Goal: Task Accomplishment & Management: Complete application form

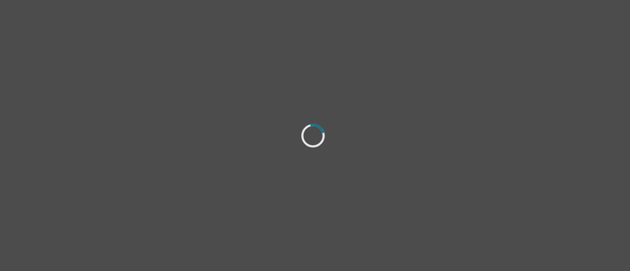
select select "[DEMOGRAPHIC_DATA]"
select select "she/her"
select select "Single"
select select "Bachelor degree"
select select "Google Search"
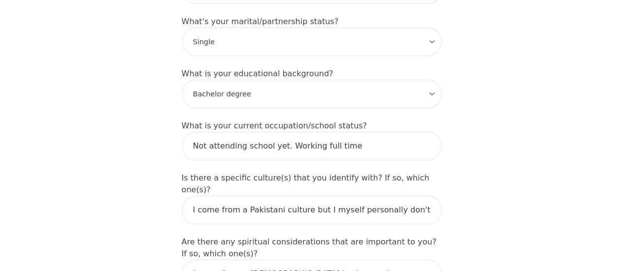
scroll to position [992, 0]
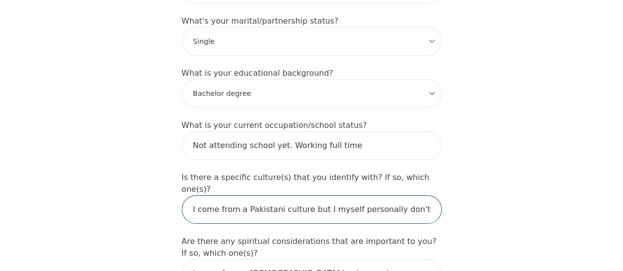
click at [368, 195] on input "I come from a Pakistani culture but I myself personally don't feel I resonate w…" at bounding box center [312, 209] width 260 height 29
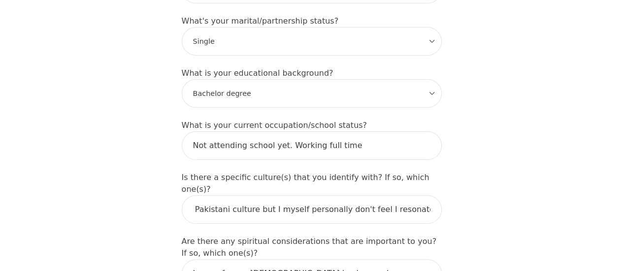
scroll to position [0, 0]
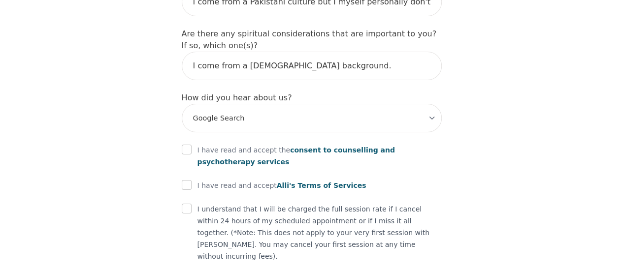
scroll to position [1203, 0]
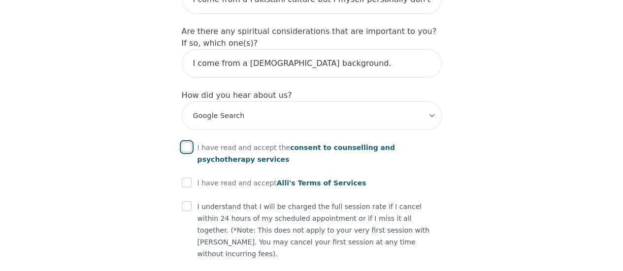
click at [186, 142] on input "checkbox" at bounding box center [187, 147] width 10 height 10
checkbox input "true"
click at [189, 177] on div at bounding box center [187, 183] width 10 height 12
click at [187, 178] on input "checkbox" at bounding box center [187, 183] width 10 height 10
checkbox input "true"
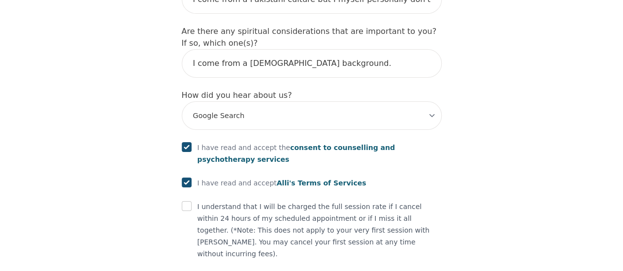
click at [192, 201] on div "I understand that I will be charged the full session rate if I cancel within 24…" at bounding box center [312, 230] width 260 height 59
click at [187, 201] on input "checkbox" at bounding box center [187, 206] width 10 height 10
checkbox input "true"
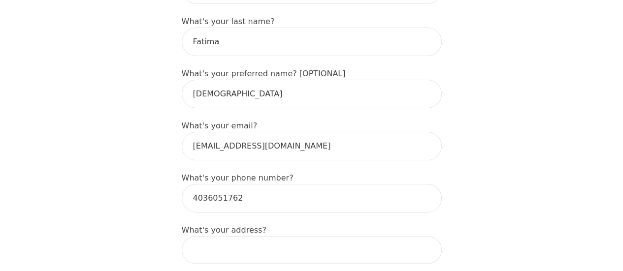
scroll to position [238, 0]
click at [249, 237] on input at bounding box center [312, 251] width 260 height 28
type input "[STREET_ADDRESS]"
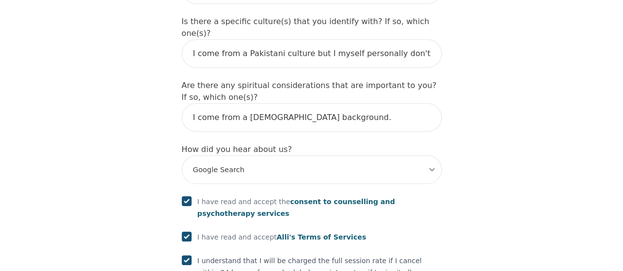
scroll to position [1251, 0]
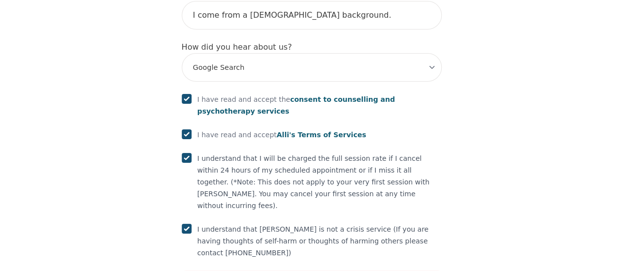
click at [184, 224] on input "checkbox" at bounding box center [187, 229] width 10 height 10
checkbox input "true"
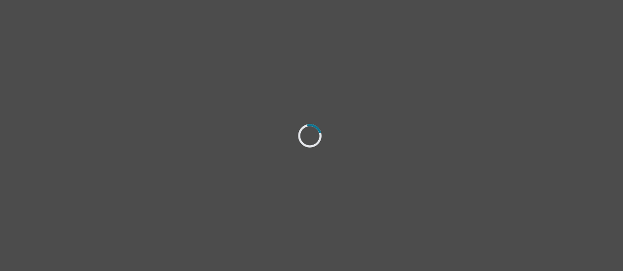
select select "[DEMOGRAPHIC_DATA]"
select select "she/her"
select select "Single"
select select "Bachelor degree"
select select "Google Search"
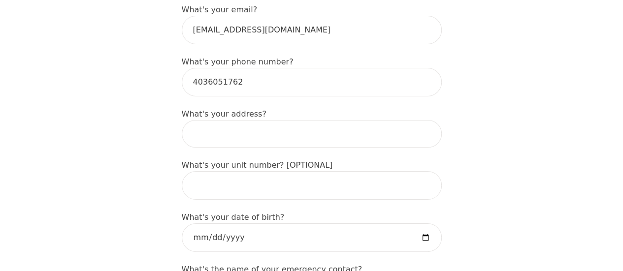
scroll to position [355, 0]
click at [255, 121] on input at bounding box center [312, 135] width 260 height 28
type input "[STREET_ADDRESS]"
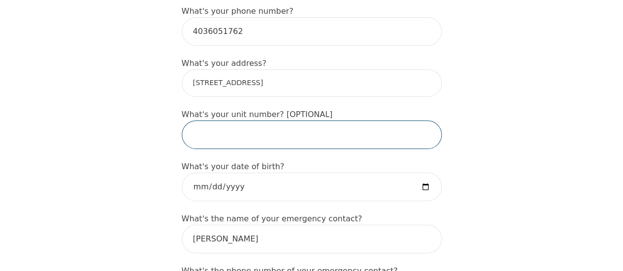
click at [238, 121] on input "text" at bounding box center [312, 135] width 260 height 29
type input "80"
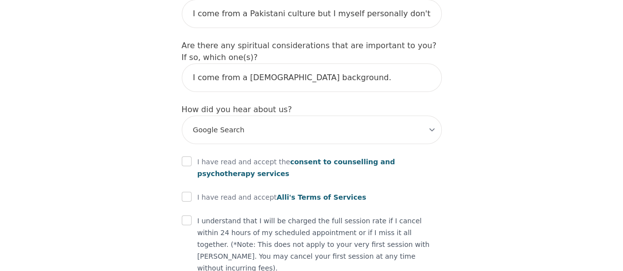
scroll to position [1191, 0]
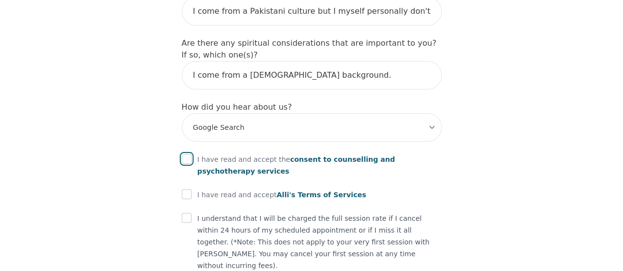
click at [183, 154] on input "checkbox" at bounding box center [187, 159] width 10 height 10
checkbox input "true"
click at [189, 190] on input "checkbox" at bounding box center [187, 195] width 10 height 10
checkbox input "true"
click at [191, 213] on input "checkbox" at bounding box center [187, 218] width 10 height 10
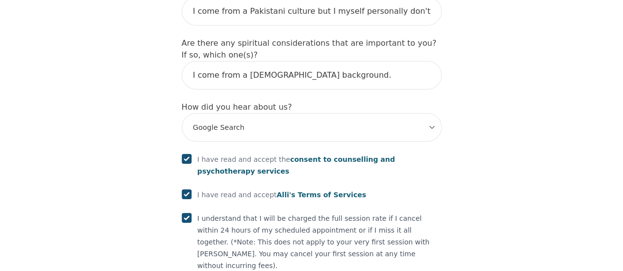
checkbox input "true"
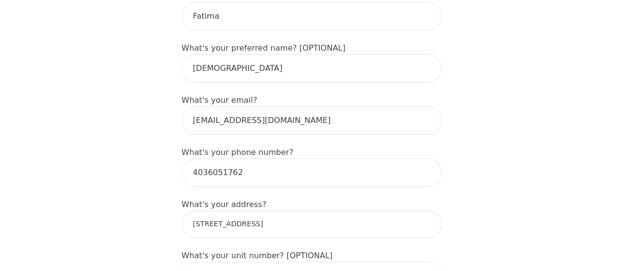
scroll to position [304, 0]
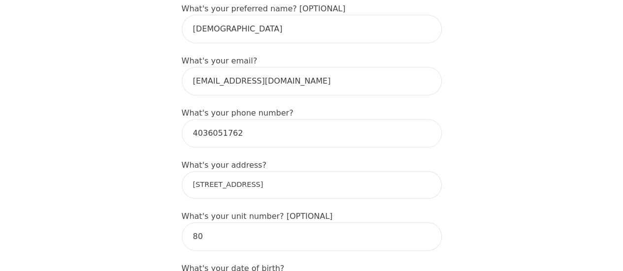
click at [327, 171] on input "[STREET_ADDRESS]" at bounding box center [312, 185] width 260 height 28
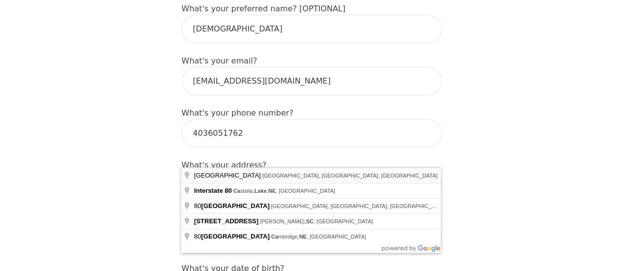
type input "Saddlelake Pl, [GEOGRAPHIC_DATA], AB T3J, [GEOGRAPHIC_DATA]"
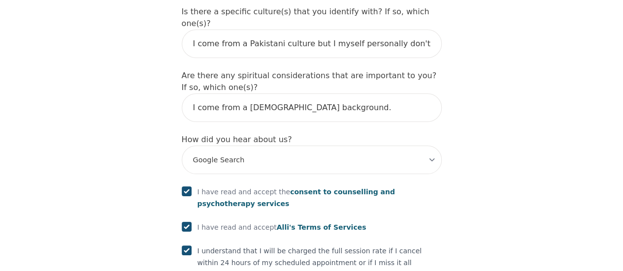
scroll to position [1251, 0]
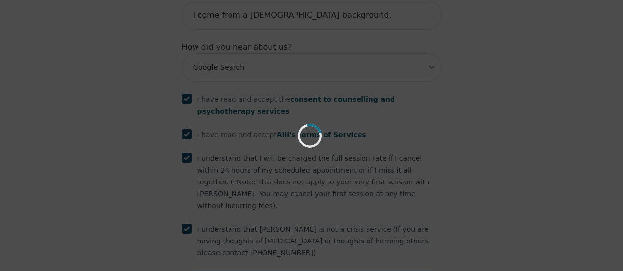
scroll to position [1213, 0]
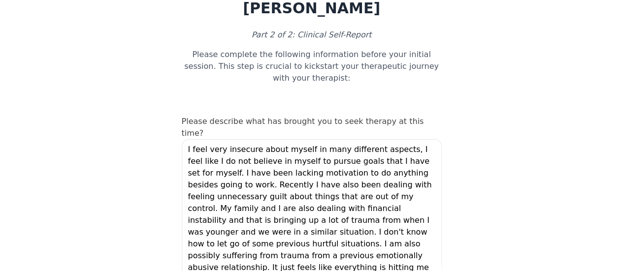
drag, startPoint x: 436, startPoint y: 164, endPoint x: 438, endPoint y: 246, distance: 82.3
click at [438, 246] on textarea "I feel very insecure about myself in many different aspects, I feel like I do n…" at bounding box center [312, 214] width 260 height 150
drag, startPoint x: 433, startPoint y: 216, endPoint x: 396, endPoint y: 230, distance: 39.9
click at [396, 230] on textarea "I feel very insecure about myself in many different aspects, I feel like I do n…" at bounding box center [312, 214] width 260 height 150
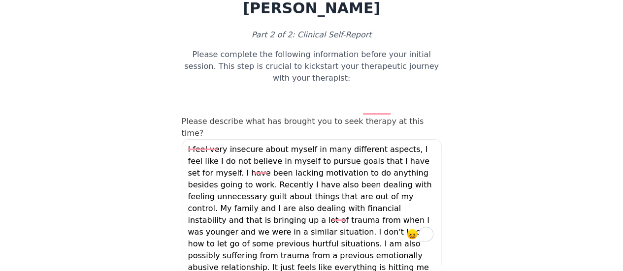
scroll to position [88, 0]
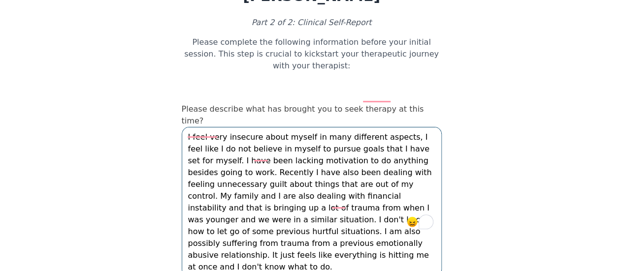
drag, startPoint x: 432, startPoint y: 204, endPoint x: 408, endPoint y: 216, distance: 26.7
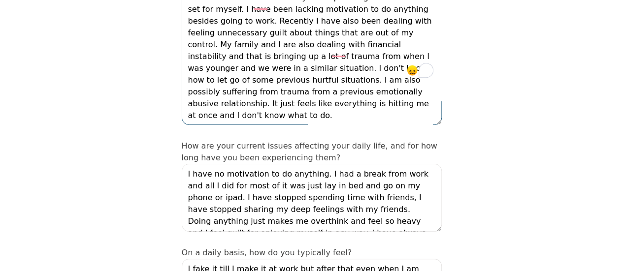
scroll to position [285, 0]
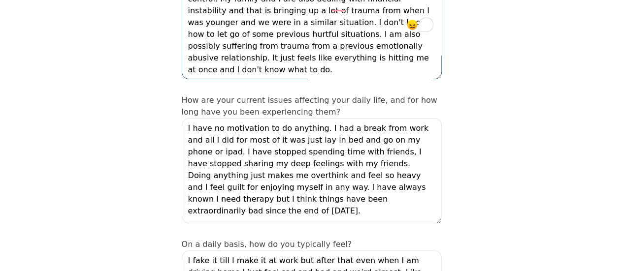
drag, startPoint x: 439, startPoint y: 141, endPoint x: 458, endPoint y: 179, distance: 42.1
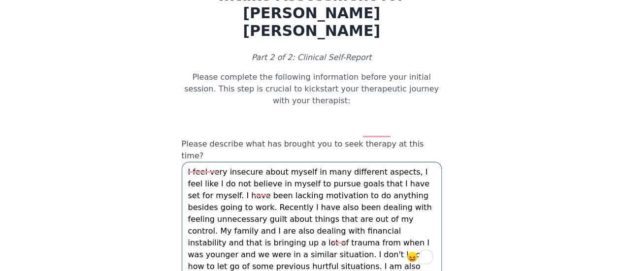
scroll to position [54, 0]
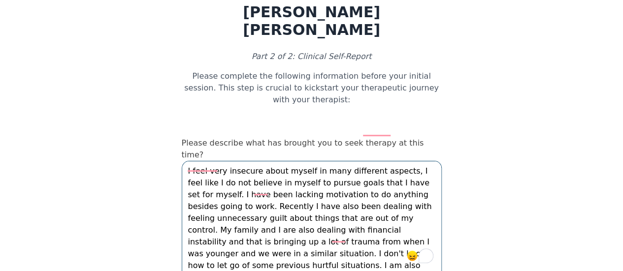
drag, startPoint x: 435, startPoint y: 238, endPoint x: 190, endPoint y: 130, distance: 267.3
click at [190, 161] on textarea "I feel very insecure about myself in many different aspects, I feel like I do n…" at bounding box center [312, 236] width 260 height 150
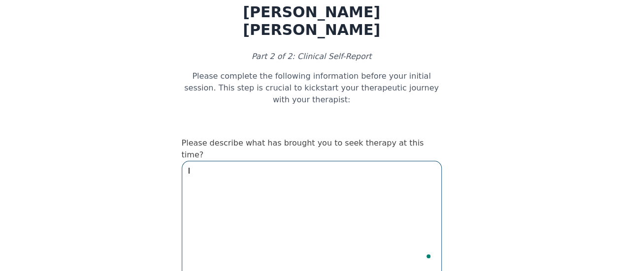
type textarea "I"
type textarea "T"
click at [317, 161] on textarea "My dad is very emotionally unavaible" at bounding box center [312, 236] width 260 height 150
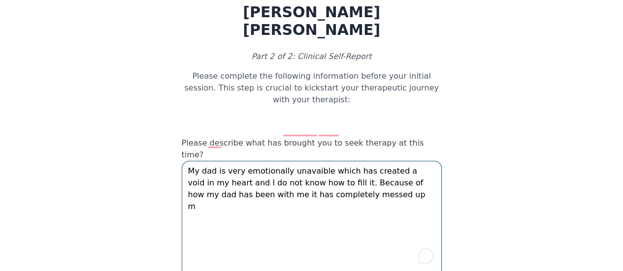
click at [213, 161] on textarea "My dad is very emotionally unavaible which has created a void in my heart and I…" at bounding box center [312, 236] width 260 height 150
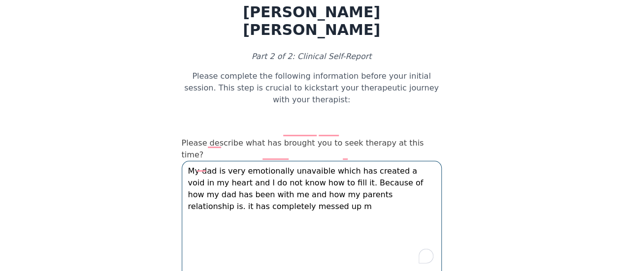
click at [211, 165] on textarea "My dad is very emotionally unavaible which has created a void in my heart and I…" at bounding box center [312, 236] width 260 height 150
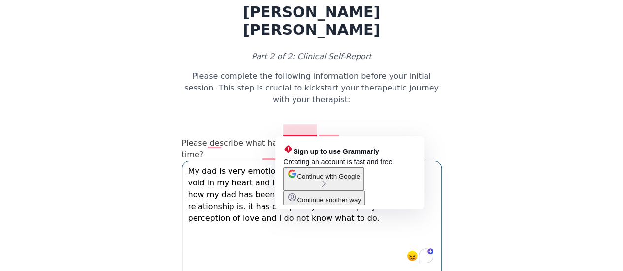
click at [234, 208] on textarea "My dad is very emotionally unavaible which has created a void in my heart and I…" at bounding box center [312, 236] width 260 height 150
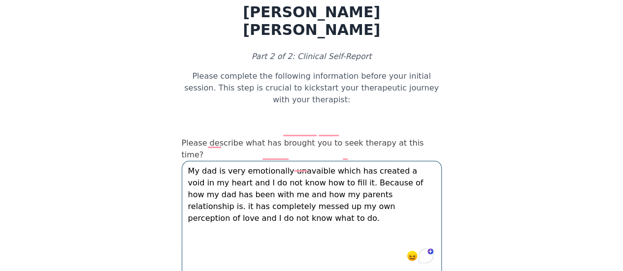
click at [420, 172] on textarea "My dad is very emotionally unavaible which has created a void in my heart and I…" at bounding box center [312, 236] width 260 height 150
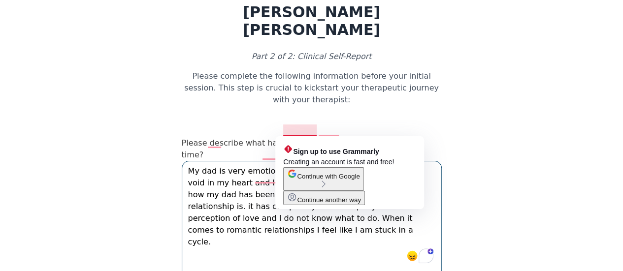
click at [307, 161] on textarea "My dad is very emotionally unavaible which has created a void in my heart and I…" at bounding box center [312, 236] width 260 height 150
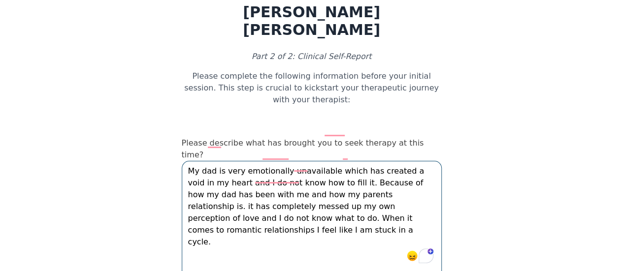
click at [345, 210] on textarea "My dad is very emotionally unavailable which has created a void in my heart and…" at bounding box center [312, 236] width 260 height 150
click at [421, 178] on textarea "My dad is very emotionally unavailable which has created a void in my heart and…" at bounding box center [312, 236] width 260 height 150
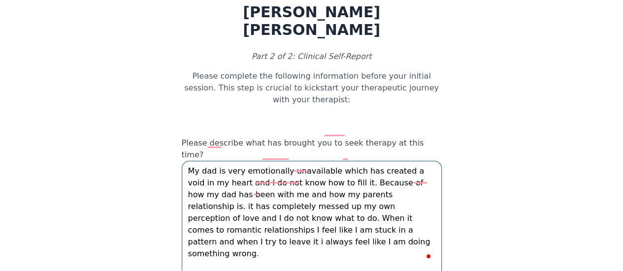
type textarea "My dad is very emotionally unavailable which has created a void in my heart and…"
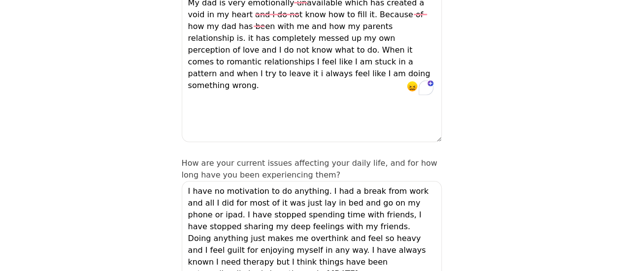
scroll to position [225, 0]
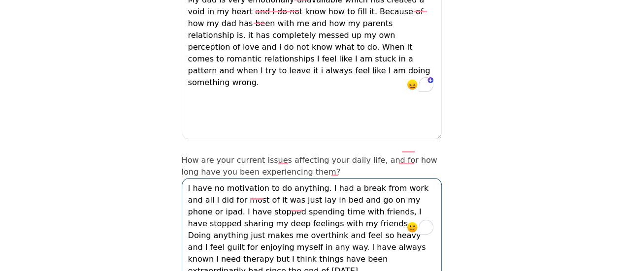
drag, startPoint x: 382, startPoint y: 215, endPoint x: 172, endPoint y: 147, distance: 221.1
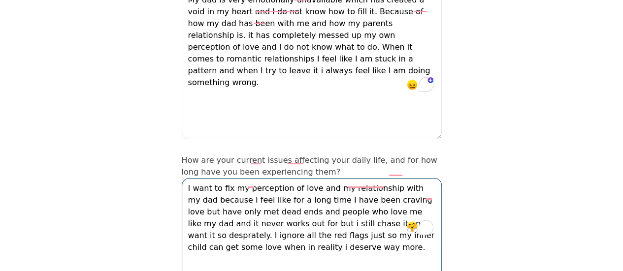
click at [379, 183] on textarea "I want to fix my perception of love and my relationship with my dad because I f…" at bounding box center [312, 230] width 260 height 105
click at [376, 227] on textarea "I want to fix my perception of love and my relationship with my dad because I f…" at bounding box center [312, 230] width 260 height 105
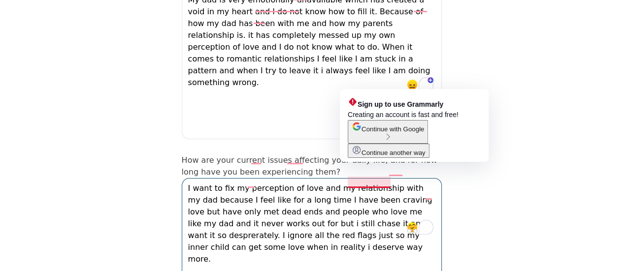
click at [367, 185] on textarea "I want to fix my perception of love and my relationship with my dad because I f…" at bounding box center [312, 230] width 260 height 105
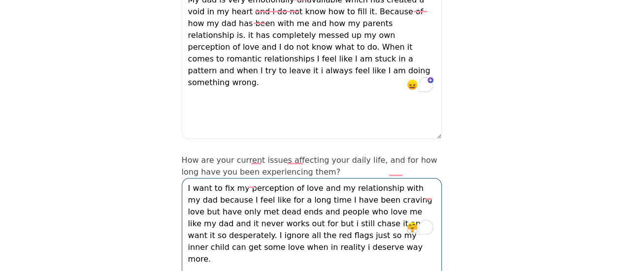
scroll to position [253, 0]
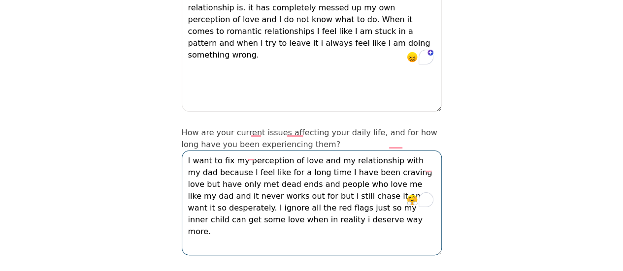
click at [234, 155] on textarea "I want to fix my perception of love and my relationship with my dad because I f…" at bounding box center [312, 203] width 260 height 105
click at [265, 178] on textarea "I want to fix my perception of love and my relationship with my dad because I f…" at bounding box center [312, 203] width 260 height 105
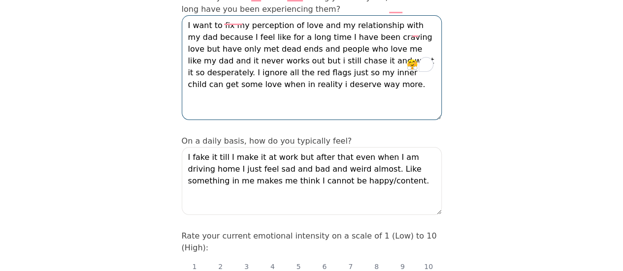
scroll to position [389, 0]
type textarea "I want to fix my perception of love and my relationship with my dad because I f…"
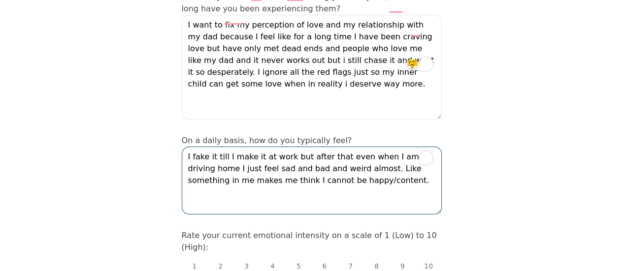
click at [343, 147] on textarea "I fake it till I make it at work but after that even when I am driving home I j…" at bounding box center [312, 181] width 260 height 68
drag, startPoint x: 345, startPoint y: 144, endPoint x: 187, endPoint y: 112, distance: 161.8
click at [187, 147] on textarea "I fake it till I make it at work but after that even when I am driving home I j…" at bounding box center [312, 181] width 260 height 68
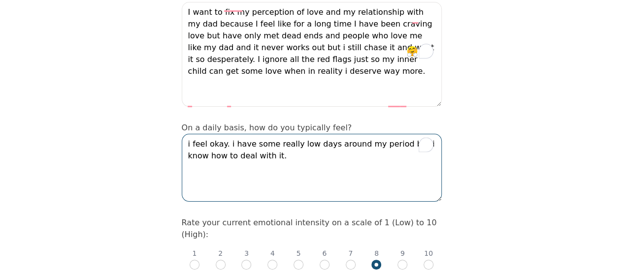
scroll to position [402, 0]
type textarea "i feel okay. i have some really low days around my period but i know how to dea…"
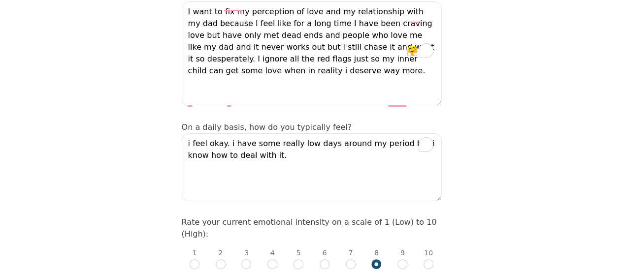
click at [349, 260] on input "radio" at bounding box center [351, 265] width 10 height 10
radio input "true"
radio input "false"
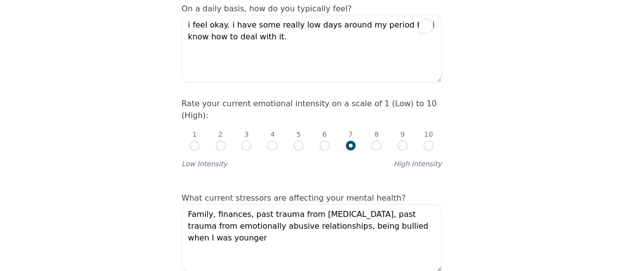
scroll to position [571, 0]
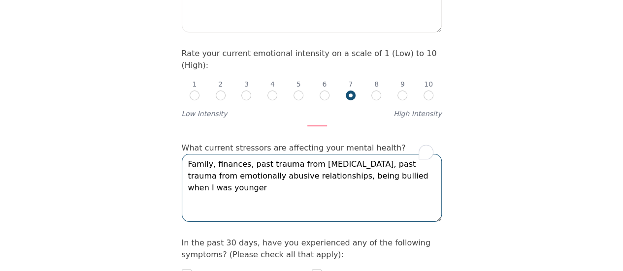
drag, startPoint x: 261, startPoint y: 152, endPoint x: 229, endPoint y: 156, distance: 31.8
click at [229, 156] on textarea "Family, finances, past trauma from [MEDICAL_DATA], past trauma from emotionally…" at bounding box center [312, 188] width 260 height 68
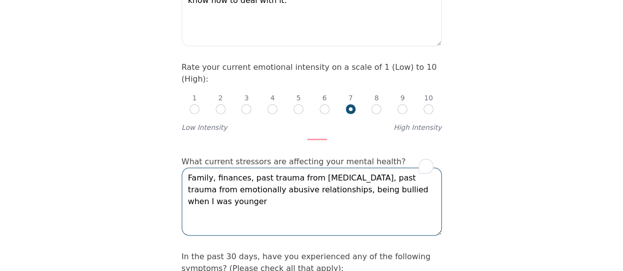
click at [355, 171] on textarea "Family, finances, past trauma from [MEDICAL_DATA], past trauma from emotionally…" at bounding box center [312, 202] width 260 height 68
drag, startPoint x: 430, startPoint y: 129, endPoint x: 302, endPoint y: 139, distance: 128.0
click at [302, 168] on textarea "Family, finances, past trauma from [MEDICAL_DATA], past trauma from emotionally…" at bounding box center [312, 202] width 260 height 68
click at [208, 168] on textarea "Family, finances, past trauma from [MEDICAL_DATA], past trauma from emotionally…" at bounding box center [312, 202] width 260 height 68
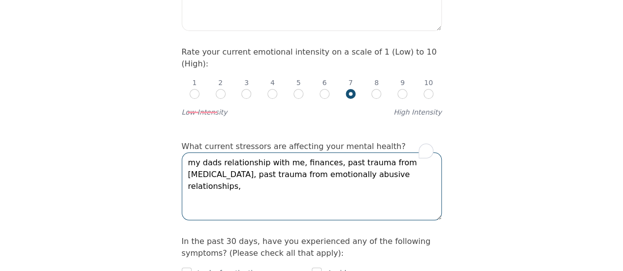
scroll to position [573, 0]
click at [433, 152] on textarea "my dads relationship with me, finances, past trauma from [MEDICAL_DATA], past t…" at bounding box center [312, 186] width 260 height 68
drag, startPoint x: 433, startPoint y: 108, endPoint x: 326, endPoint y: 110, distance: 107.9
click at [326, 152] on textarea "my dads relationship with me, finances, past trauma from [MEDICAL_DATA], past t…" at bounding box center [312, 186] width 260 height 68
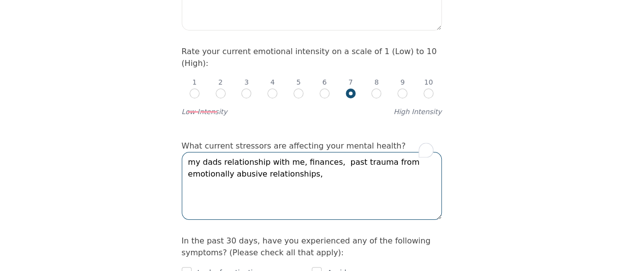
click at [261, 152] on textarea "my dads relationship with me, finances, past trauma from emotionally abusive re…" at bounding box center [312, 186] width 260 height 68
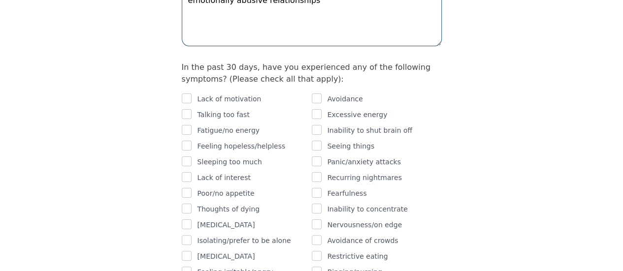
scroll to position [746, 0]
type textarea "my dads relationship with me, finances, past trauma from emotionally abusive re…"
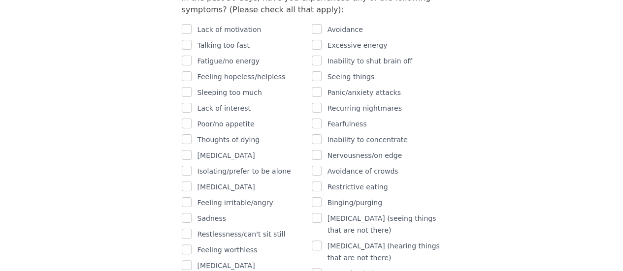
scroll to position [815, 0]
click at [188, 167] on input "checkbox" at bounding box center [187, 172] width 10 height 10
checkbox input "true"
click at [185, 198] on input "checkbox" at bounding box center [187, 203] width 10 height 10
checkbox input "true"
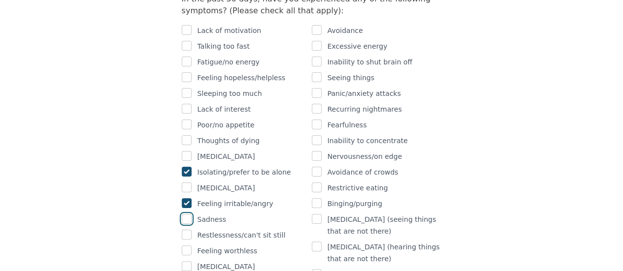
click at [186, 214] on input "checkbox" at bounding box center [187, 219] width 10 height 10
checkbox input "true"
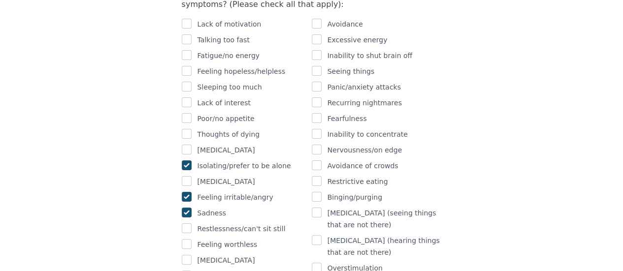
scroll to position [822, 0]
click at [187, 239] on input "checkbox" at bounding box center [187, 244] width 10 height 10
checkbox input "true"
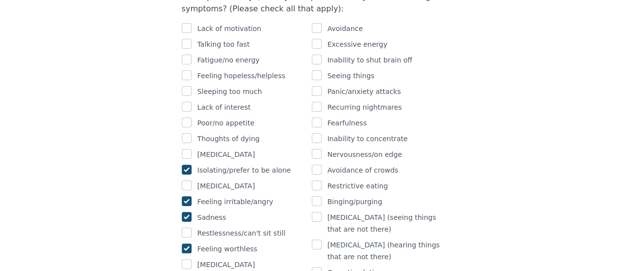
scroll to position [817, 0]
click at [317, 149] on input "checkbox" at bounding box center [317, 154] width 10 height 10
checkbox input "true"
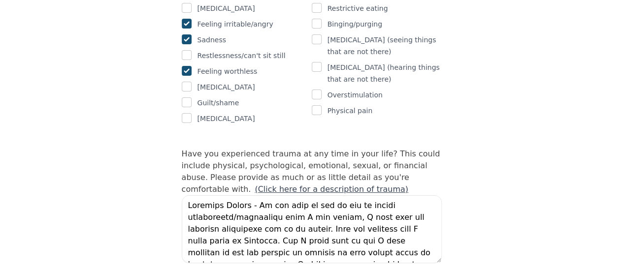
scroll to position [995, 0]
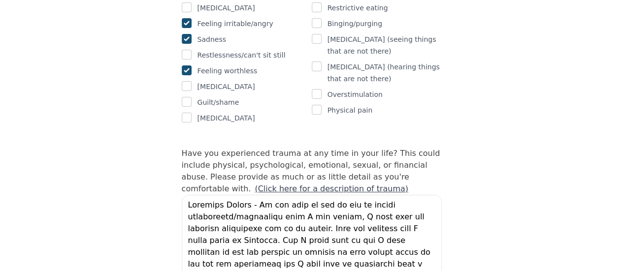
drag, startPoint x: 438, startPoint y: 202, endPoint x: 497, endPoint y: 279, distance: 97.6
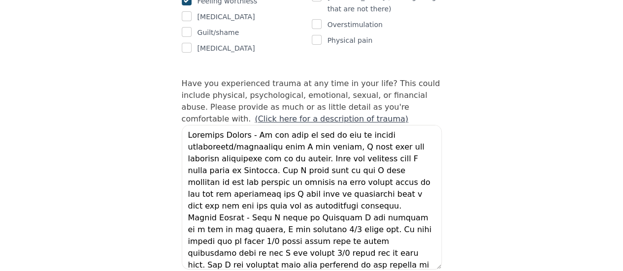
scroll to position [1066, 0]
drag, startPoint x: 440, startPoint y: 210, endPoint x: 460, endPoint y: 261, distance: 54.6
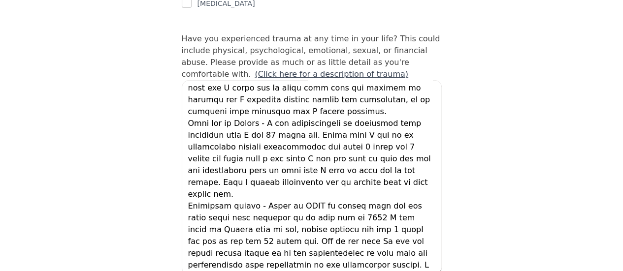
scroll to position [1110, 0]
click at [224, 209] on textarea at bounding box center [312, 177] width 260 height 195
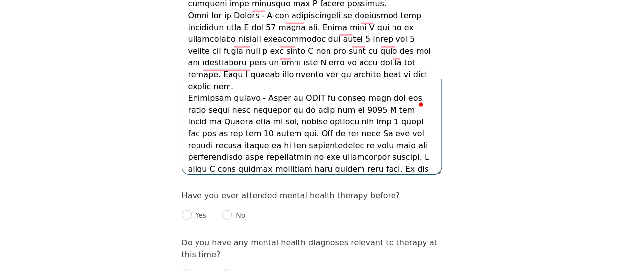
scroll to position [1213, 0]
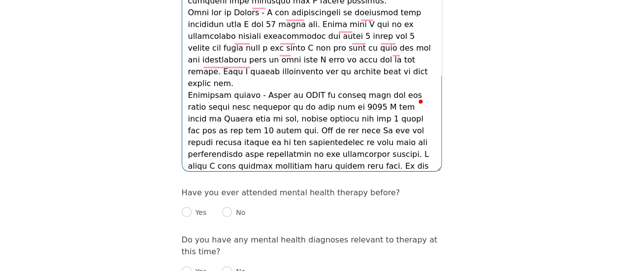
type textarea "Physical Trauma - My mom used to hit me out of mental frustration/exhaustion wh…"
click at [187, 207] on input "radio" at bounding box center [187, 212] width 10 height 10
radio input "true"
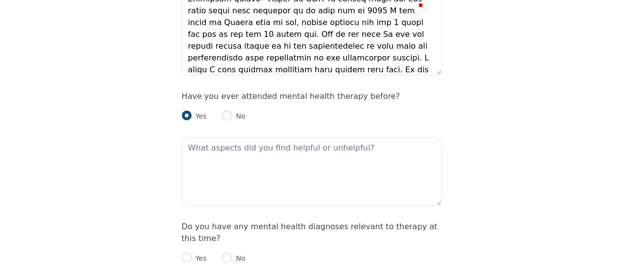
scroll to position [1310, 0]
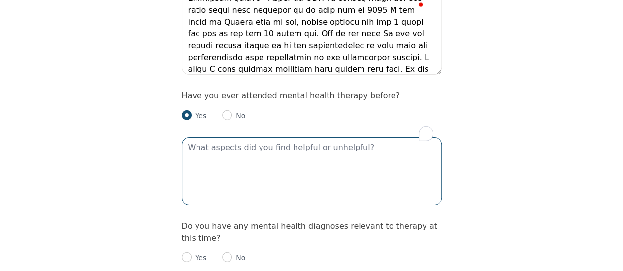
click at [283, 137] on textarea "To enrich screen reader interactions, please activate Accessibility in Grammarl…" at bounding box center [312, 171] width 260 height 68
click at [211, 137] on textarea "I think I need a psychodynamic approach." at bounding box center [312, 171] width 260 height 68
type textarea "I think I need a psychodynamic approach."
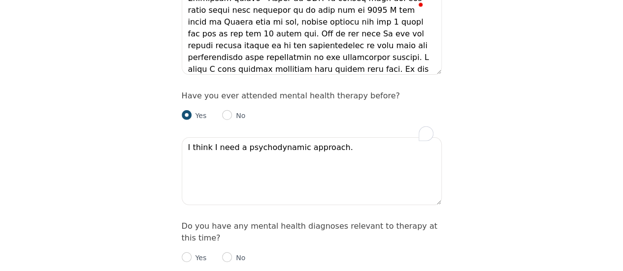
click at [117, 143] on div "Intake Assessment for [PERSON_NAME] [PERSON_NAME] Part 2 of 2: Clinical Self-Re…" at bounding box center [311, 142] width 623 height 2826
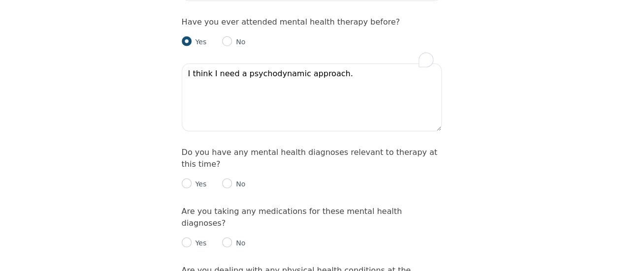
scroll to position [1385, 0]
click at [225, 178] on input "radio" at bounding box center [227, 183] width 10 height 10
radio input "true"
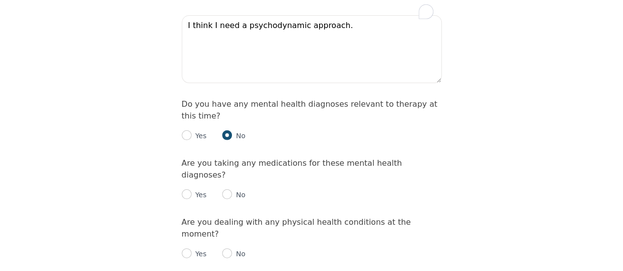
scroll to position [1433, 0]
click at [225, 189] on input "radio" at bounding box center [227, 194] width 10 height 10
radio input "true"
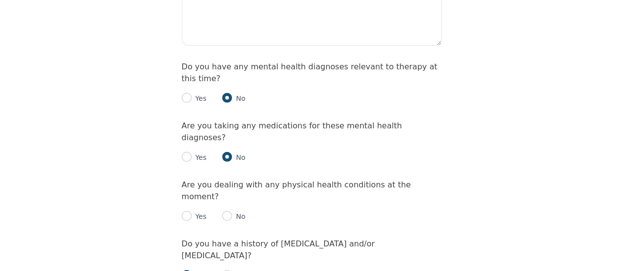
scroll to position [1470, 0]
click at [227, 211] on input "radio" at bounding box center [227, 216] width 10 height 10
radio input "true"
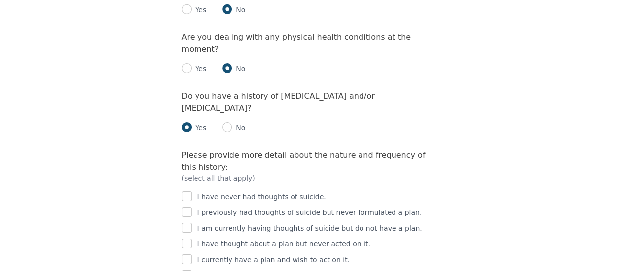
scroll to position [1619, 0]
checkbox input "true"
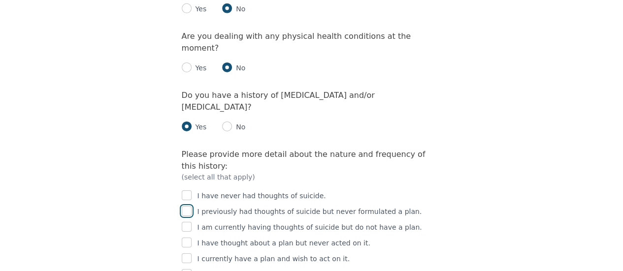
click at [183, 206] on input "checkbox" at bounding box center [187, 211] width 10 height 10
checkbox input "true"
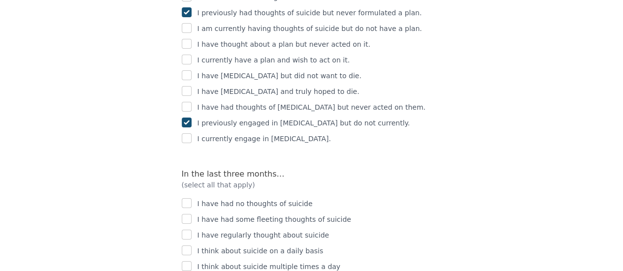
scroll to position [1818, 0]
click at [183, 198] on input "checkbox" at bounding box center [187, 203] width 10 height 10
checkbox input "true"
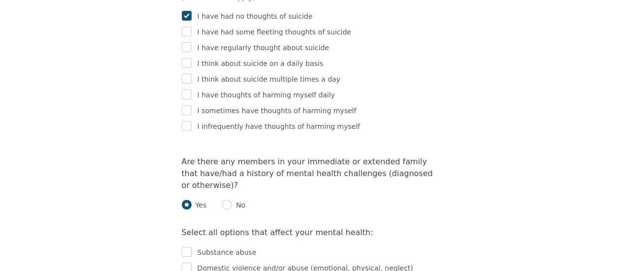
scroll to position [2006, 0]
checkbox input "true"
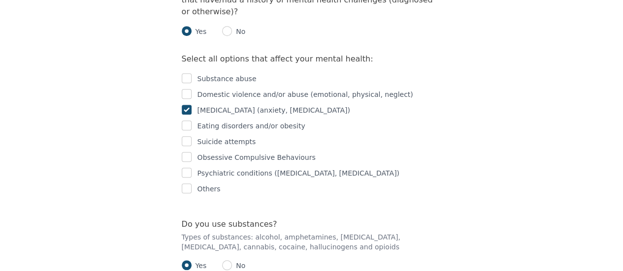
scroll to position [2204, 0]
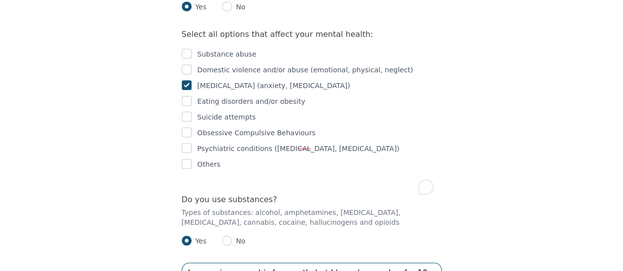
type textarea "I was using cannabis frequently but I have been sober for 10 months now and wil…"
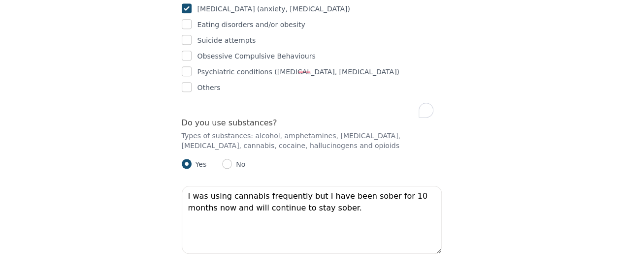
scroll to position [2308, 0]
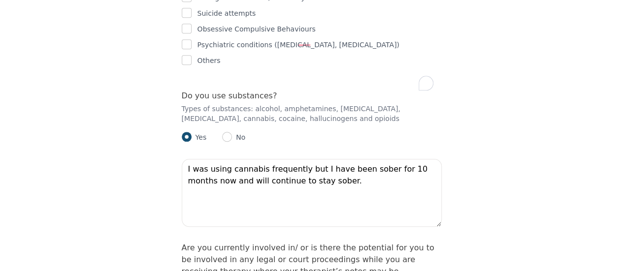
radio input "true"
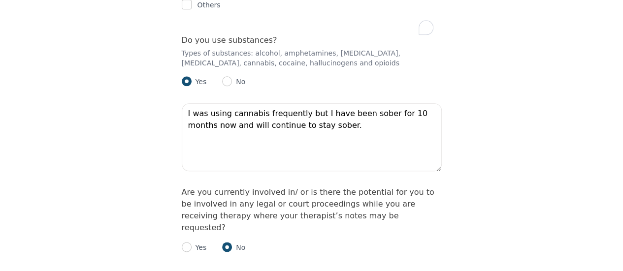
scroll to position [2364, 0]
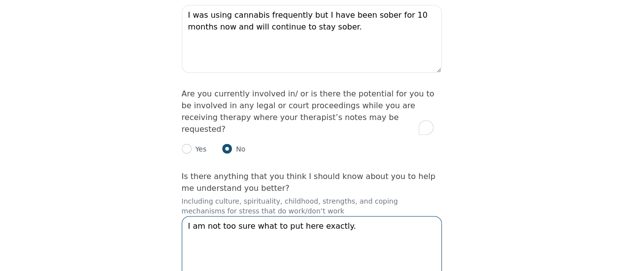
scroll to position [2477, 0]
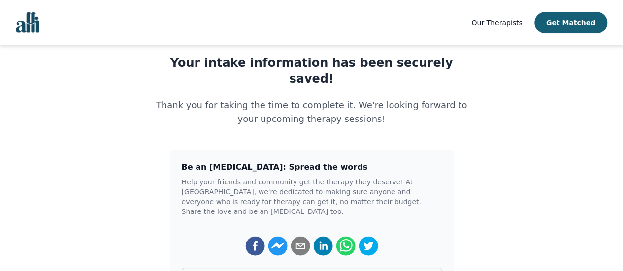
scroll to position [198, 0]
